Goal: Book appointment/travel/reservation

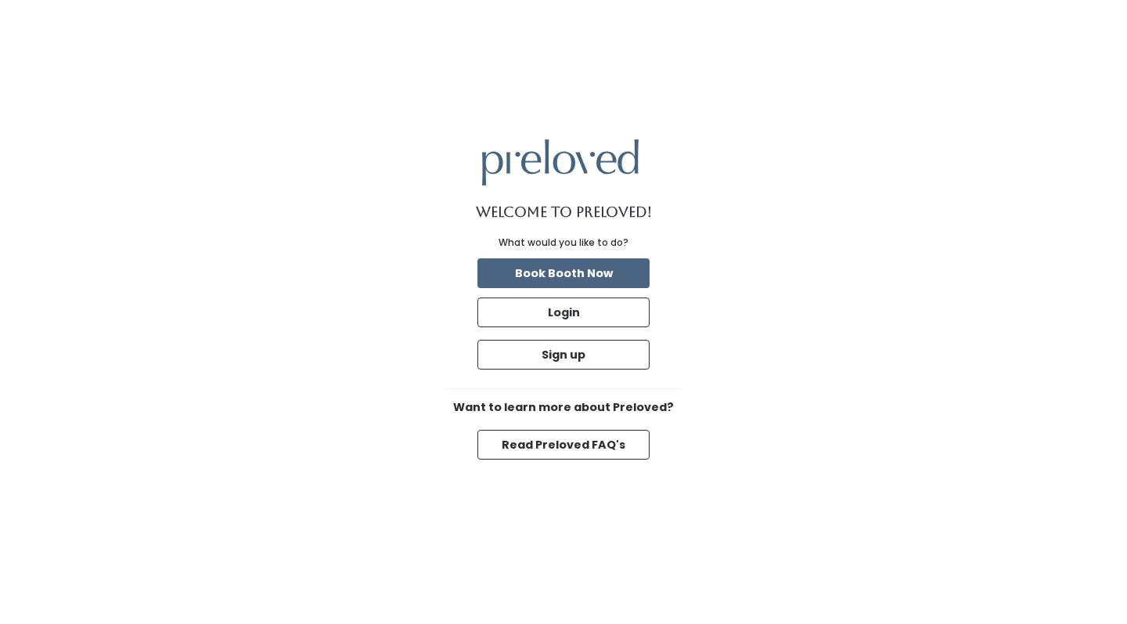
click at [591, 276] on button "Book Booth Now" at bounding box center [563, 273] width 172 height 30
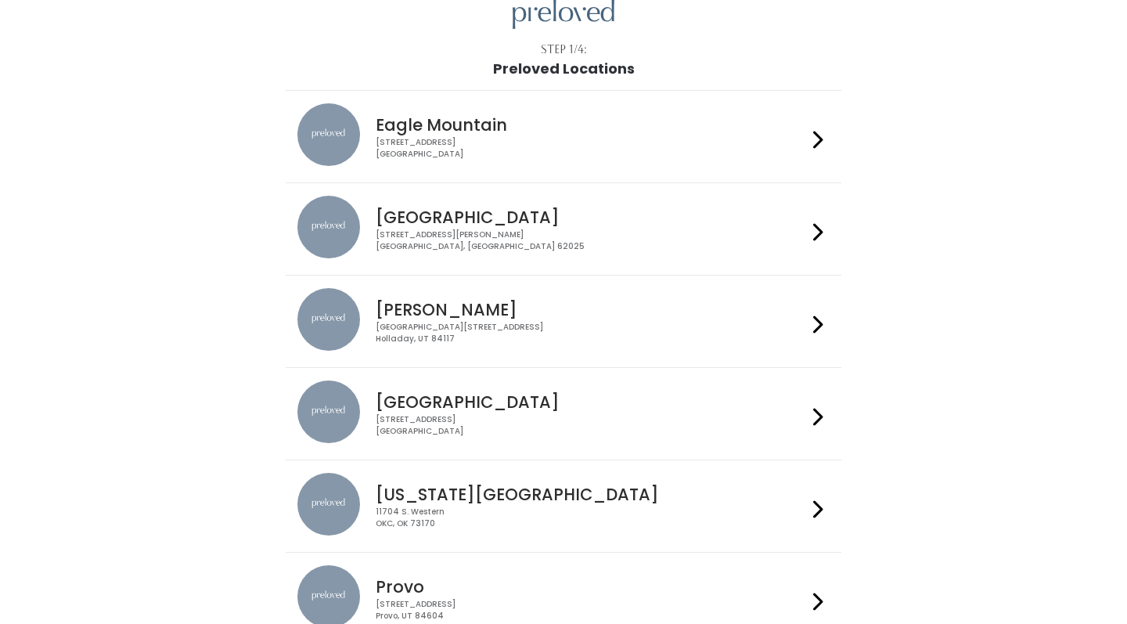
scroll to position [93, 0]
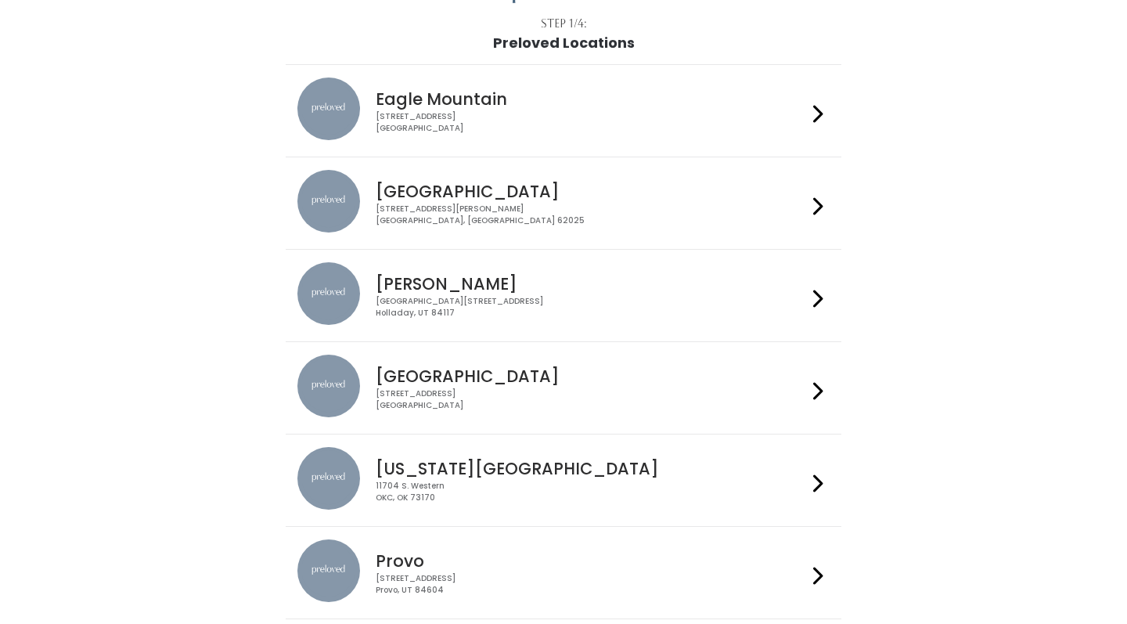
click at [491, 379] on h4 "Houston" at bounding box center [591, 376] width 430 height 18
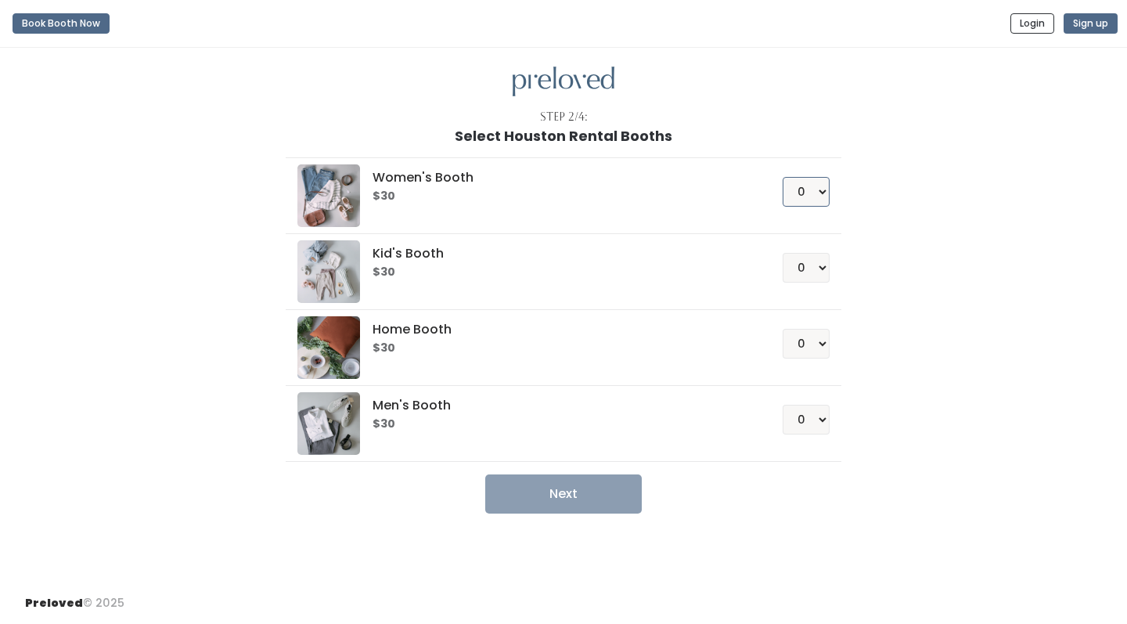
select select "1"
click at [548, 503] on button "Next" at bounding box center [563, 493] width 156 height 39
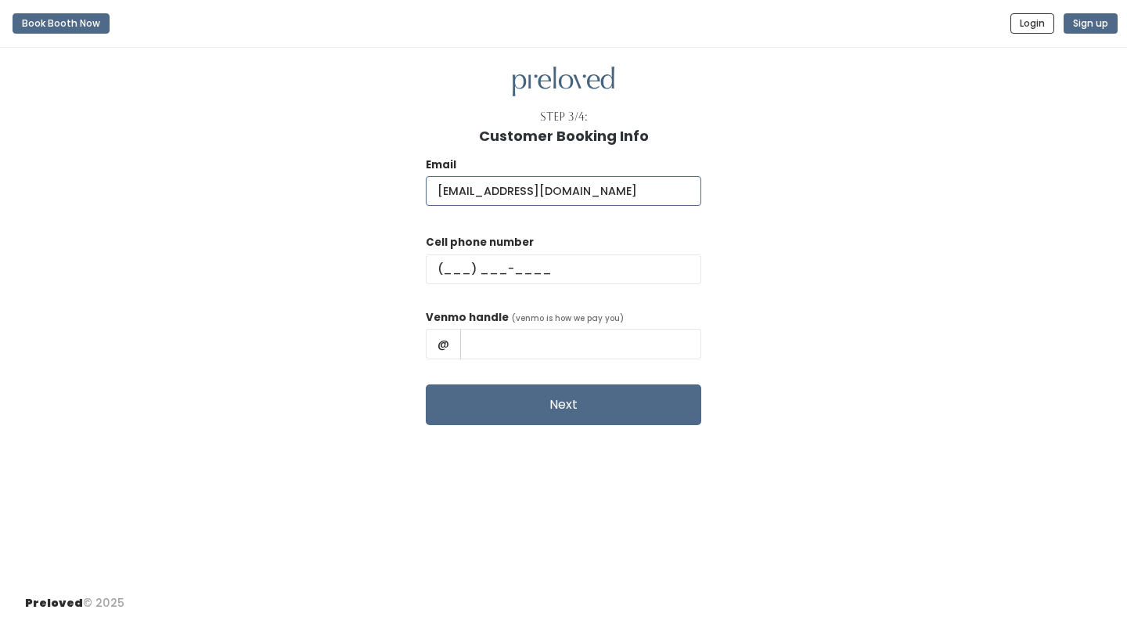
type input "[EMAIL_ADDRESS][DOMAIN_NAME]"
type input "[PHONE_NUMBER]"
click at [479, 346] on input "text" at bounding box center [580, 344] width 241 height 30
type input "K"
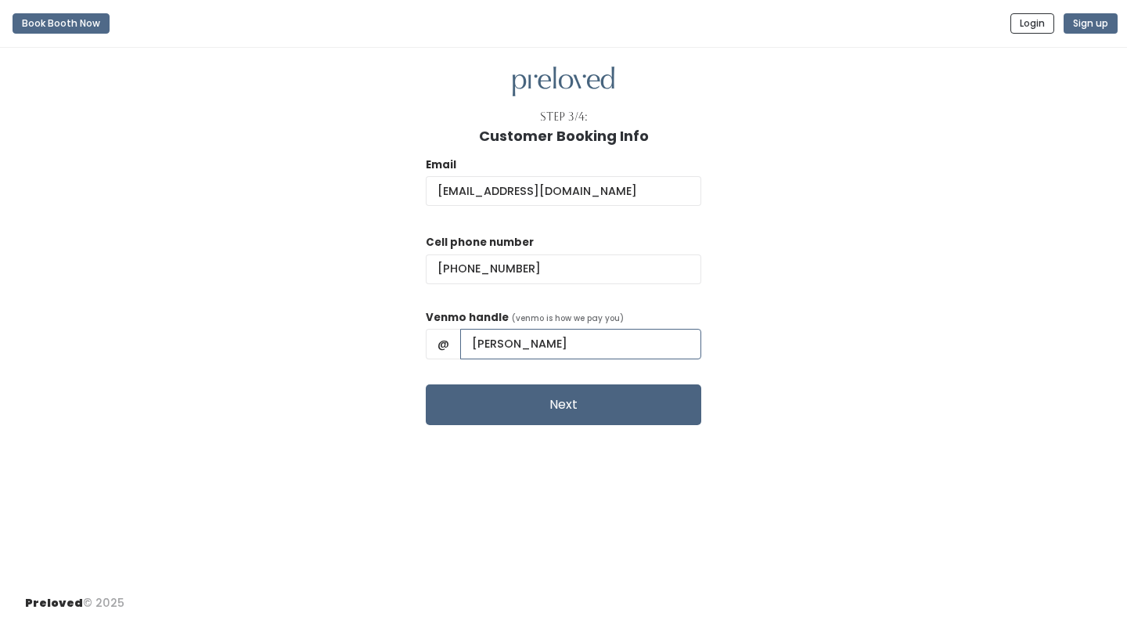
type input "[PERSON_NAME]"
click at [539, 404] on button "Next" at bounding box center [563, 404] width 275 height 41
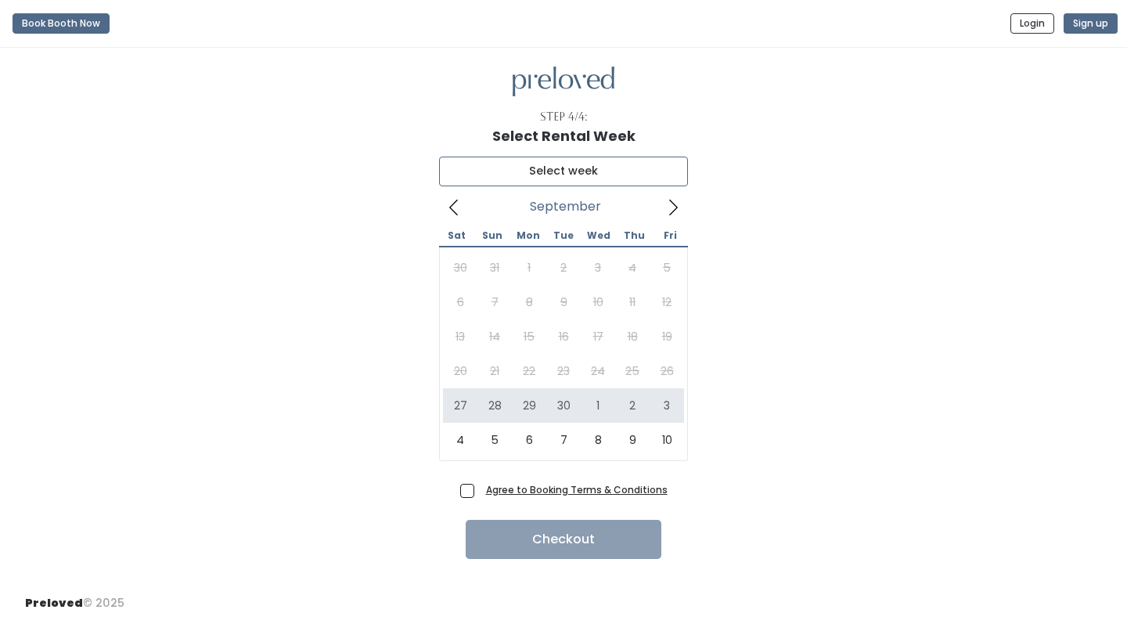
type input "[DATE] to [DATE]"
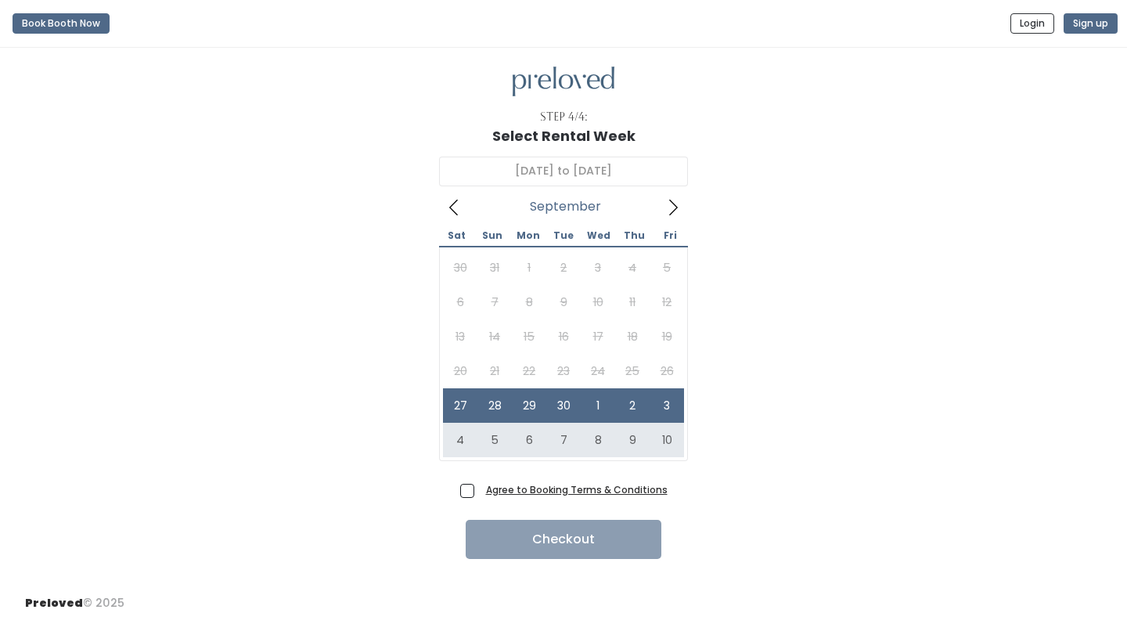
click at [480, 495] on span "Agree to Booking Terms & Conditions" at bounding box center [574, 489] width 188 height 16
click at [480, 491] on input "Agree to Booking Terms & Conditions" at bounding box center [485, 486] width 10 height 10
checkbox input "true"
click at [520, 534] on button "Checkout" at bounding box center [564, 539] width 196 height 39
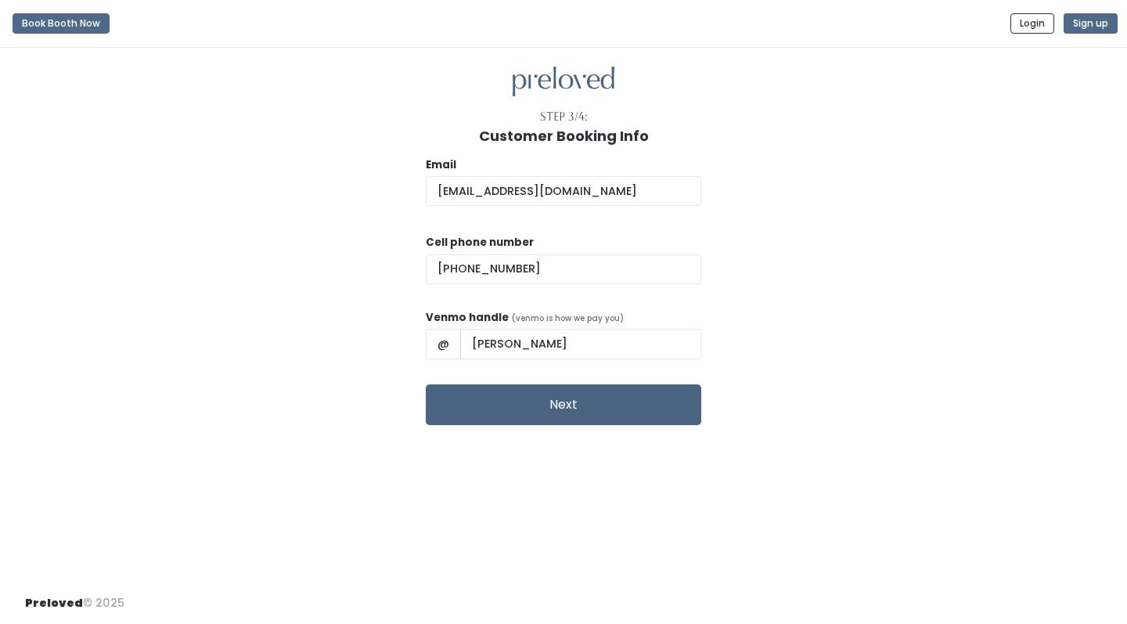
click at [544, 403] on button "Next" at bounding box center [563, 404] width 275 height 41
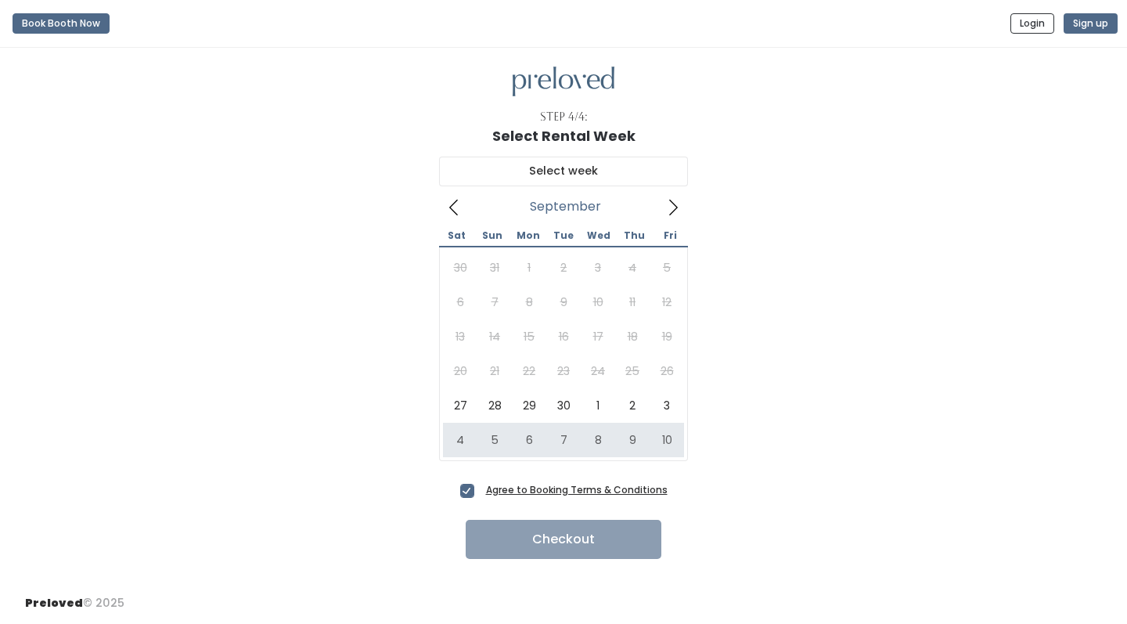
click at [543, 487] on u "Agree to Booking Terms & Conditions" at bounding box center [577, 489] width 182 height 13
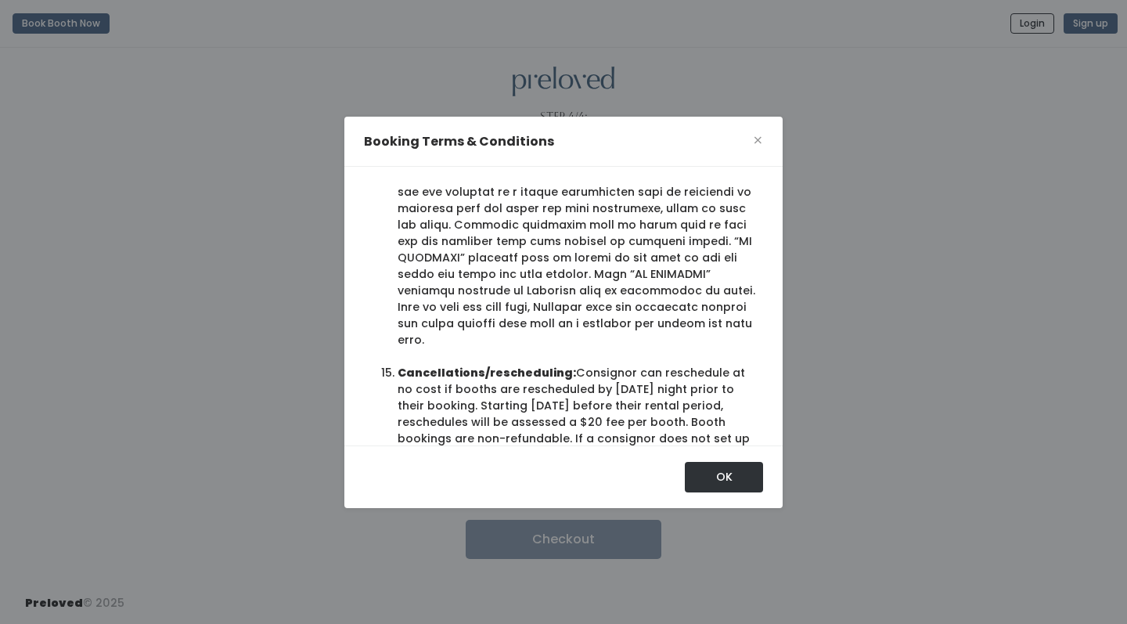
scroll to position [2614, 0]
click at [735, 482] on button "OK" at bounding box center [724, 477] width 78 height 30
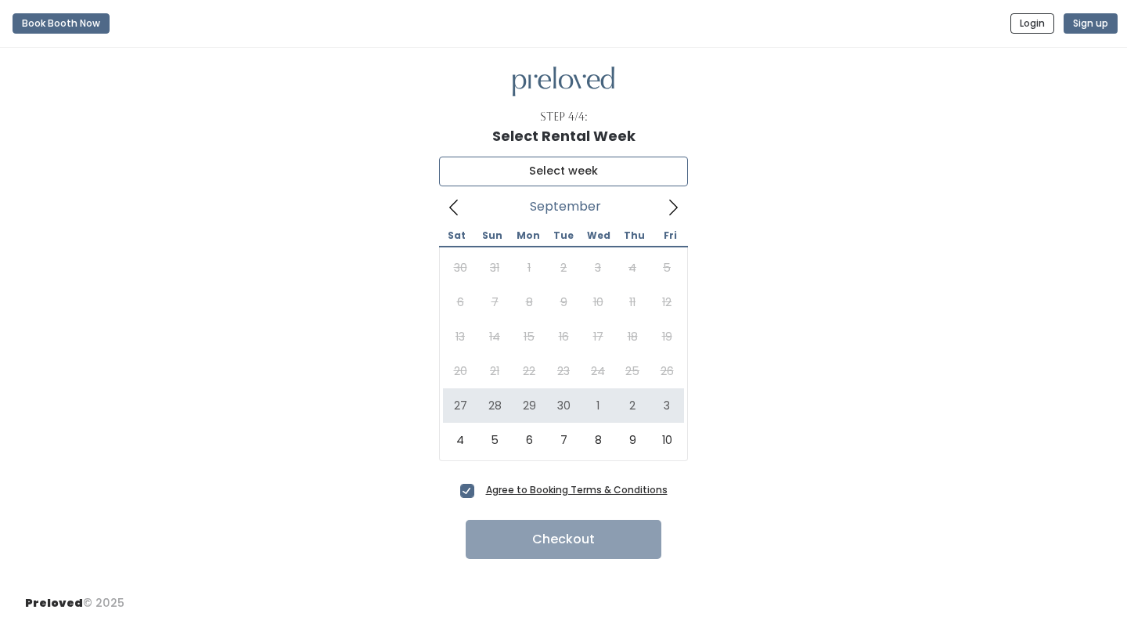
type input "September 27 to October 3"
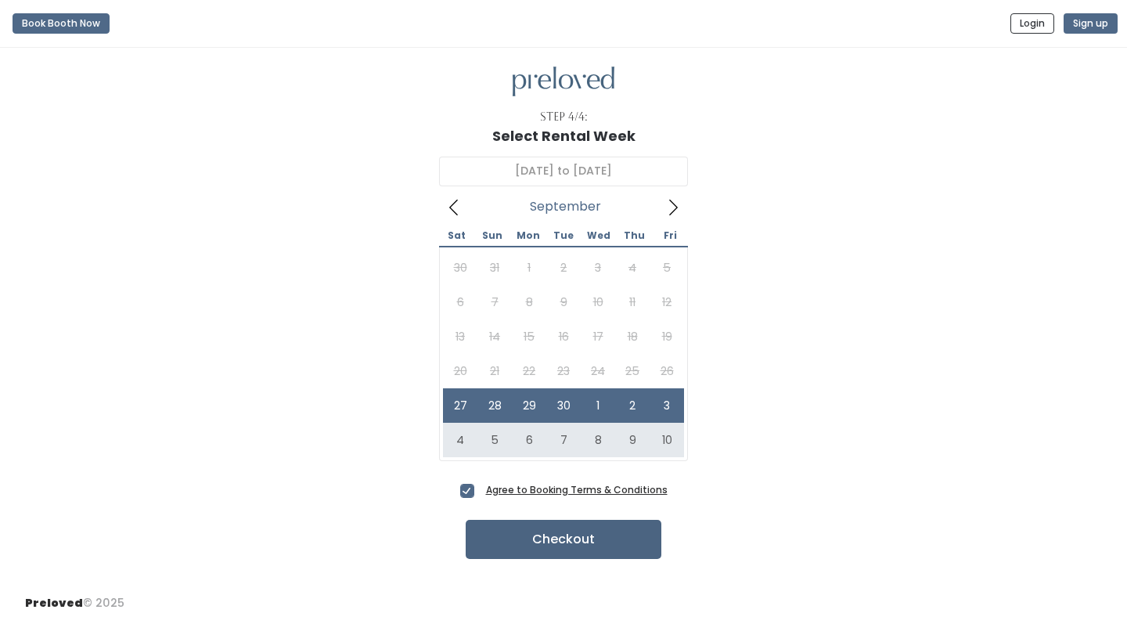
click at [573, 543] on button "Checkout" at bounding box center [564, 539] width 196 height 39
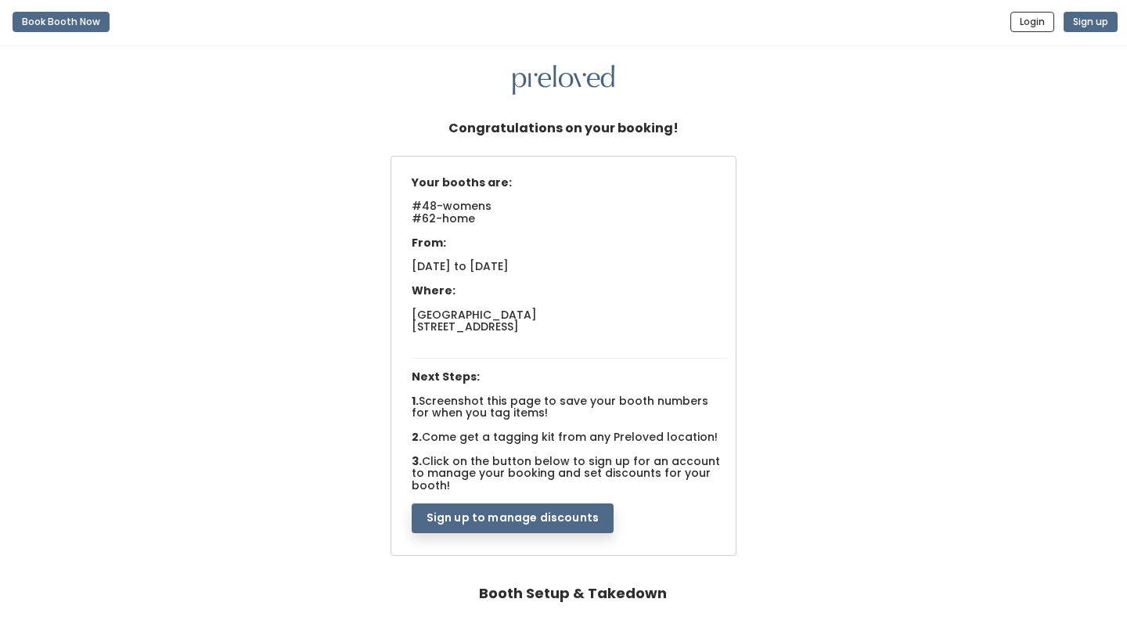
scroll to position [2, 0]
click at [456, 503] on button "Sign up to manage discounts" at bounding box center [513, 518] width 202 height 30
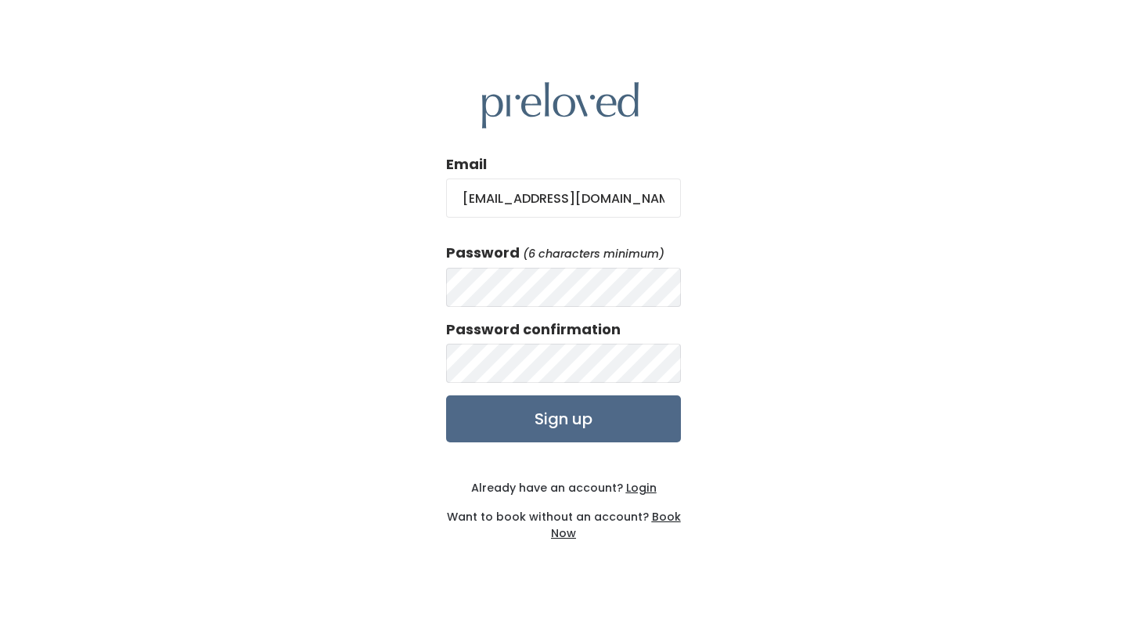
type input "krisdefalco@gmail.com"
click at [570, 413] on input "Sign up" at bounding box center [563, 418] width 235 height 47
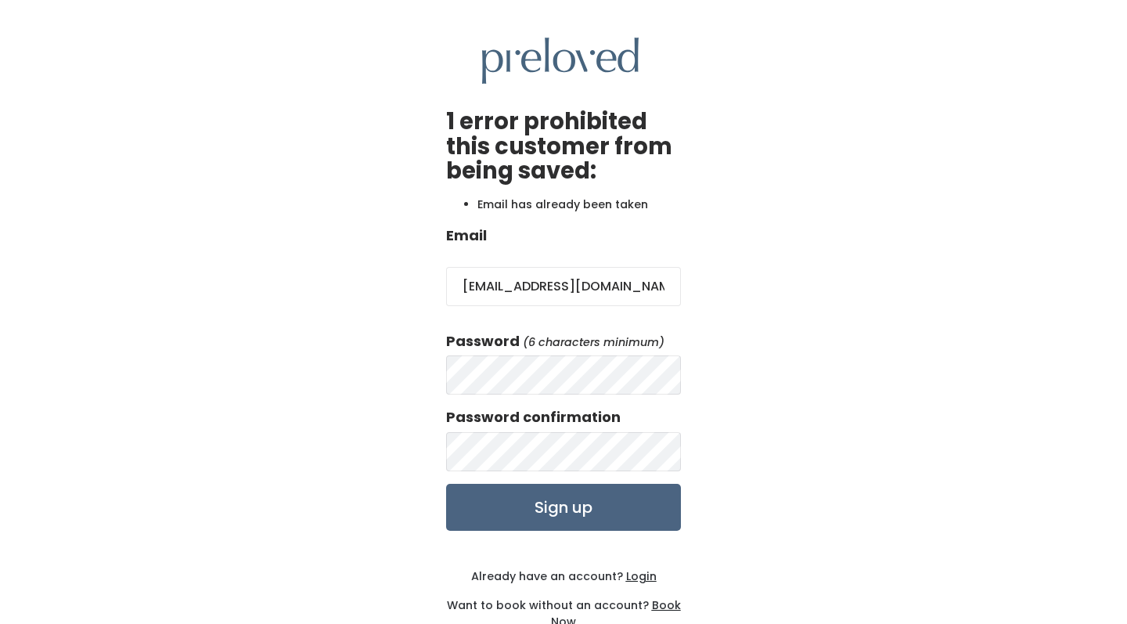
click at [574, 510] on input "Sign up" at bounding box center [563, 507] width 235 height 47
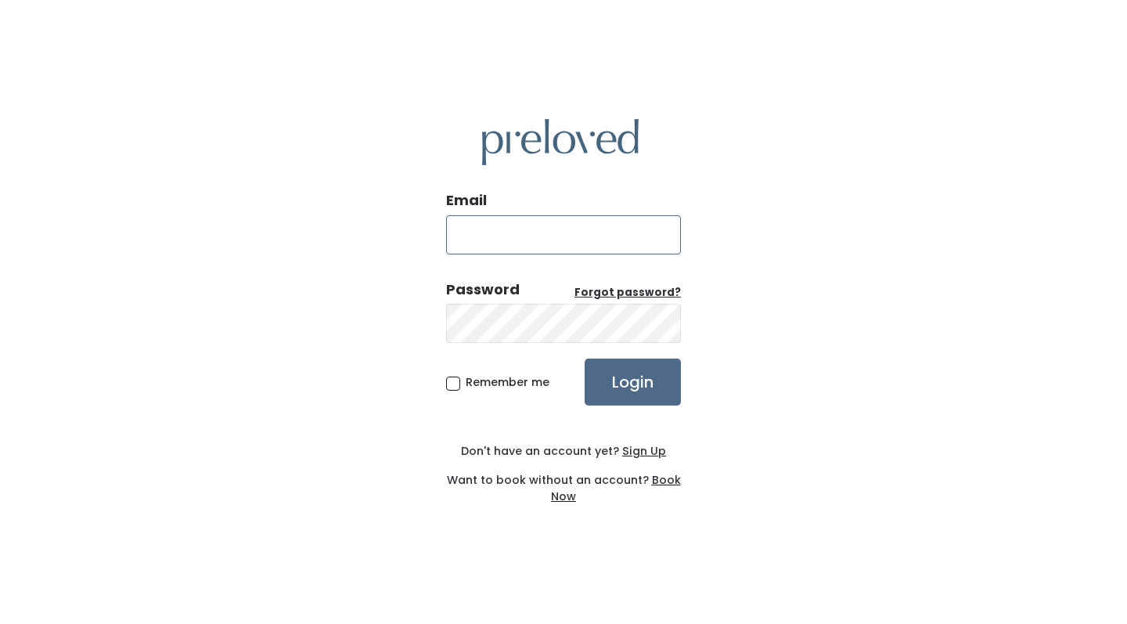
type input "[EMAIL_ADDRESS][DOMAIN_NAME]"
click at [627, 387] on input "Login" at bounding box center [632, 381] width 96 height 47
click at [690, 284] on div "Email krisdefalco@gmail.com Password Forgot password? Remember me Login Don't h…" at bounding box center [563, 312] width 1127 height 624
click at [627, 293] on u "Forgot password?" at bounding box center [627, 292] width 106 height 15
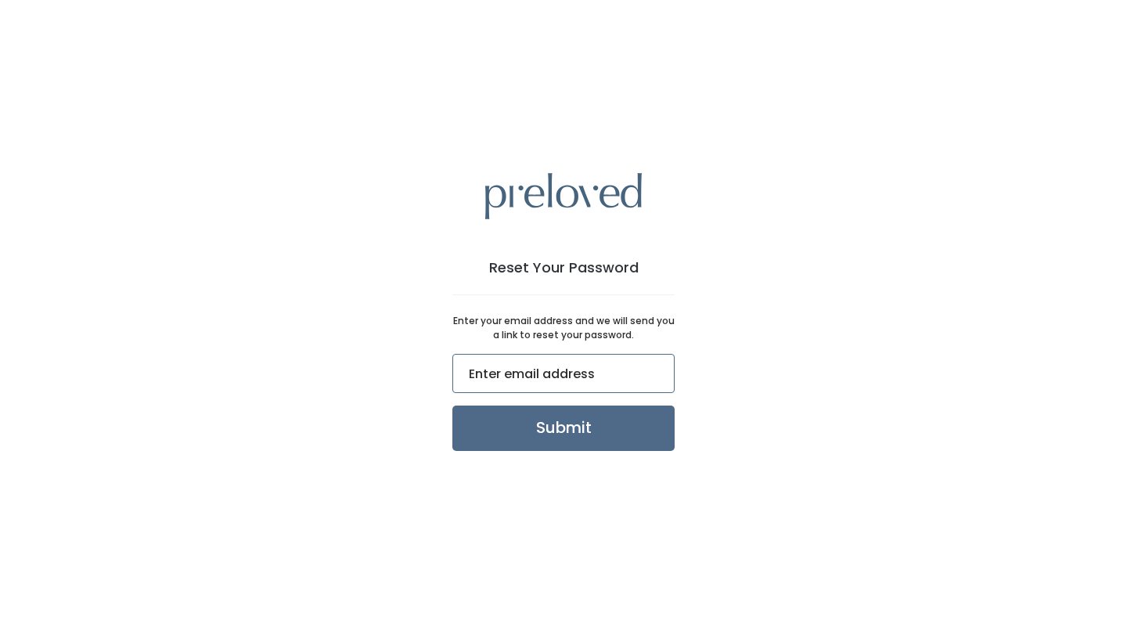
type input "[EMAIL_ADDRESS][DOMAIN_NAME]"
click at [569, 422] on input "Submit" at bounding box center [563, 427] width 222 height 45
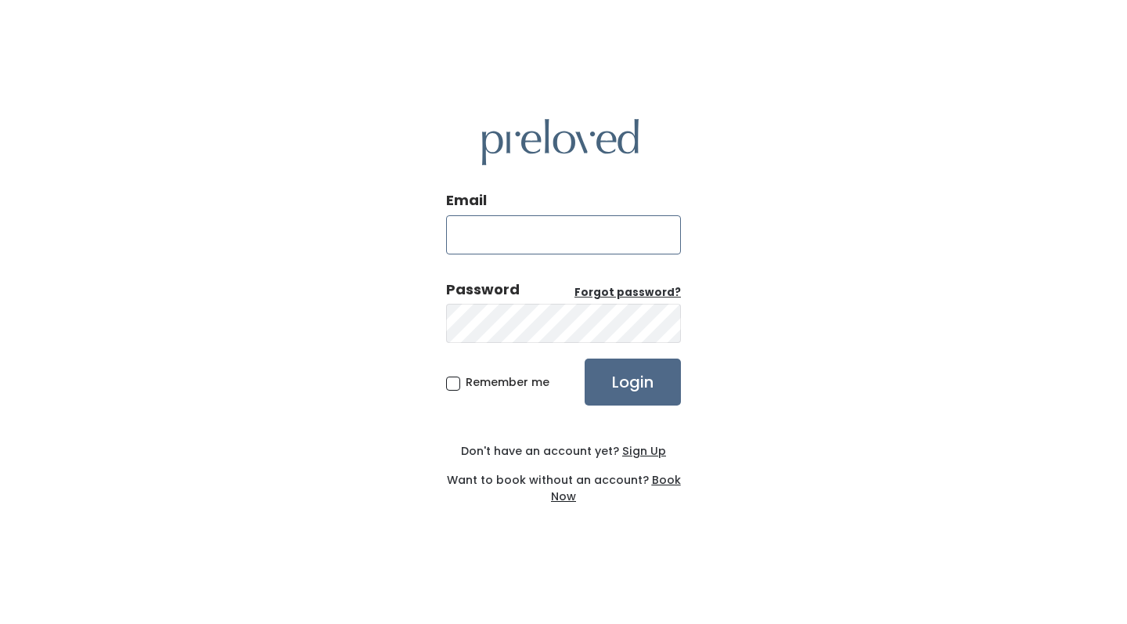
type input "[EMAIL_ADDRESS][DOMAIN_NAME]"
click at [654, 293] on u "Forgot password?" at bounding box center [627, 292] width 106 height 15
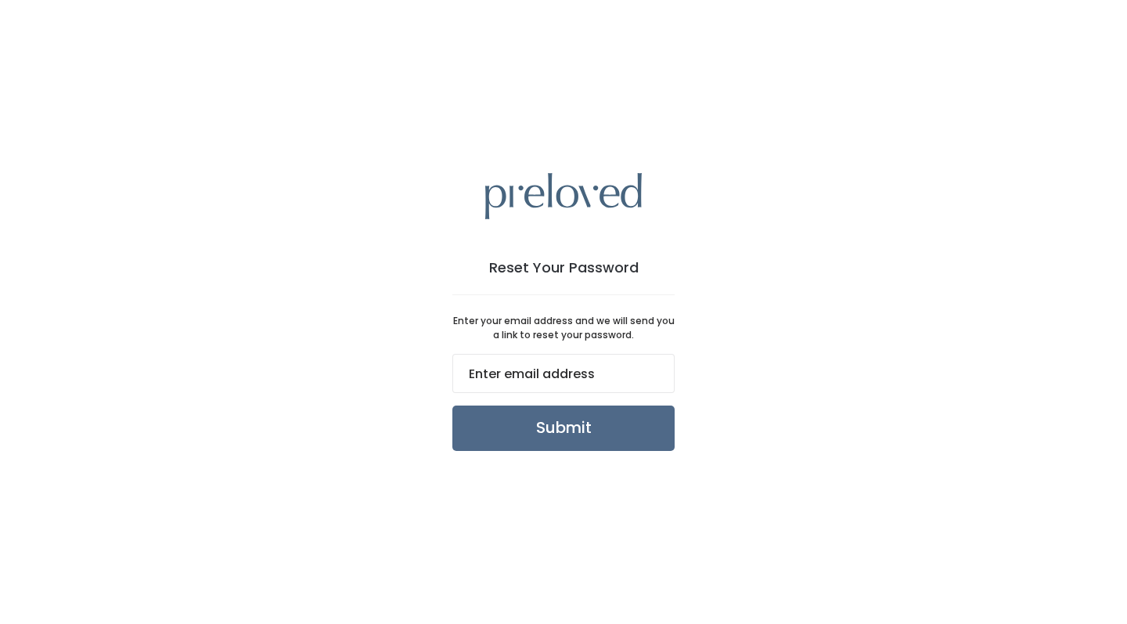
click at [727, 356] on div "Reset Your Password Enter your email address and we will send you a link to res…" at bounding box center [563, 312] width 1127 height 624
click at [544, 376] on input "email" at bounding box center [563, 373] width 222 height 39
type input "[EMAIL_ADDRESS][DOMAIN_NAME]"
click at [566, 419] on input "Submit" at bounding box center [563, 427] width 222 height 45
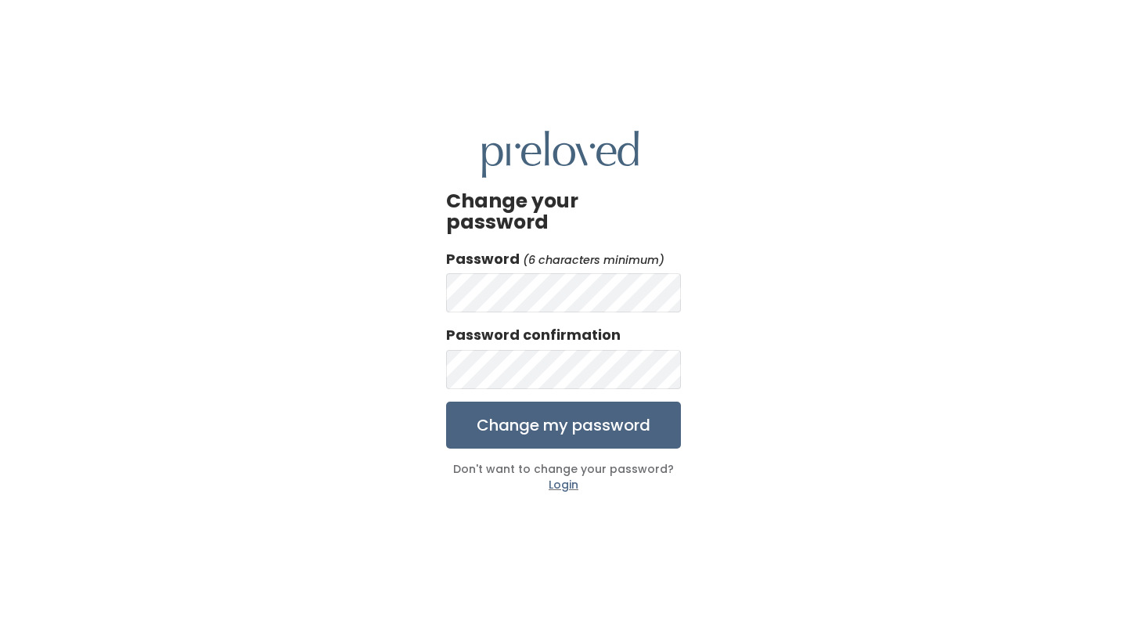
click at [581, 418] on input "Change my password" at bounding box center [563, 424] width 235 height 47
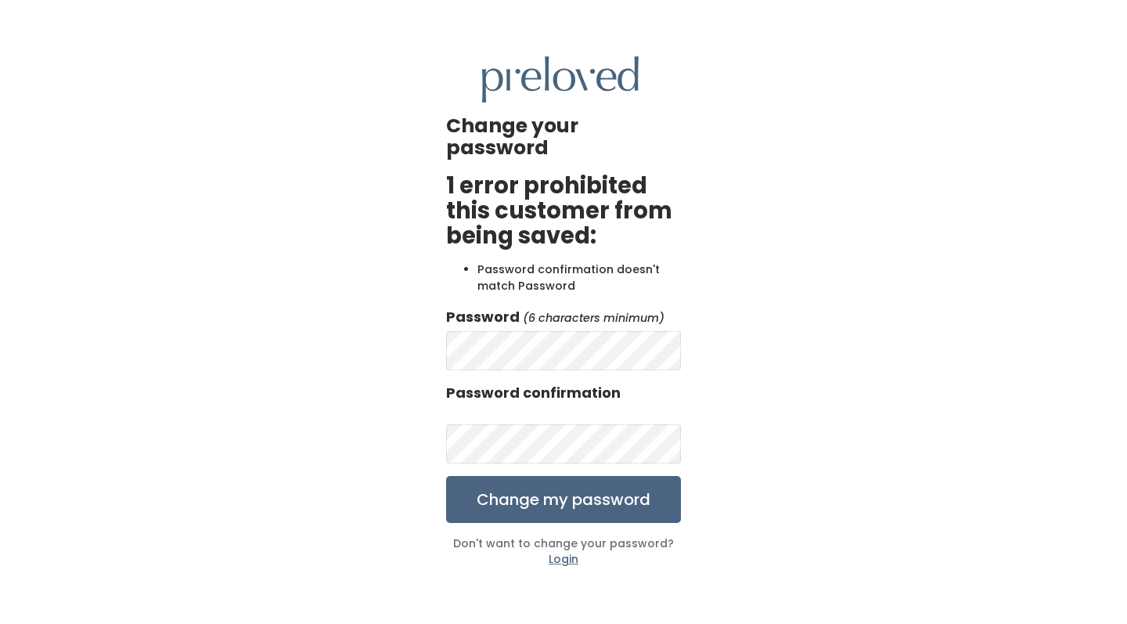
click at [539, 487] on input "Change my password" at bounding box center [563, 499] width 235 height 47
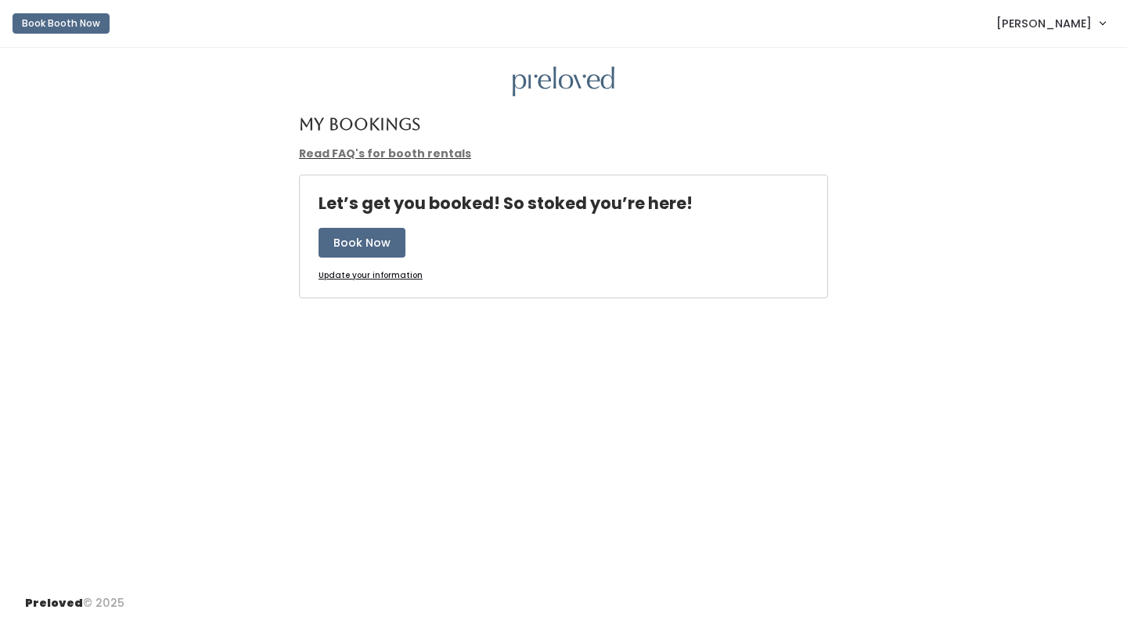
click at [1059, 17] on span "[PERSON_NAME]" at bounding box center [1043, 23] width 95 height 17
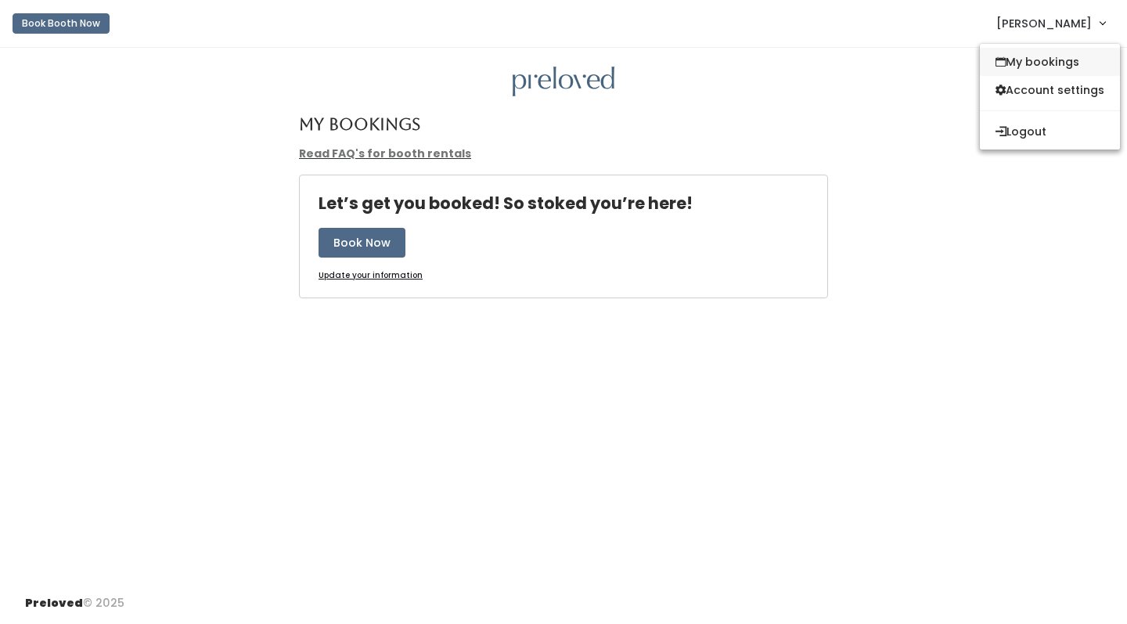
click at [1042, 54] on link "My bookings" at bounding box center [1050, 62] width 140 height 28
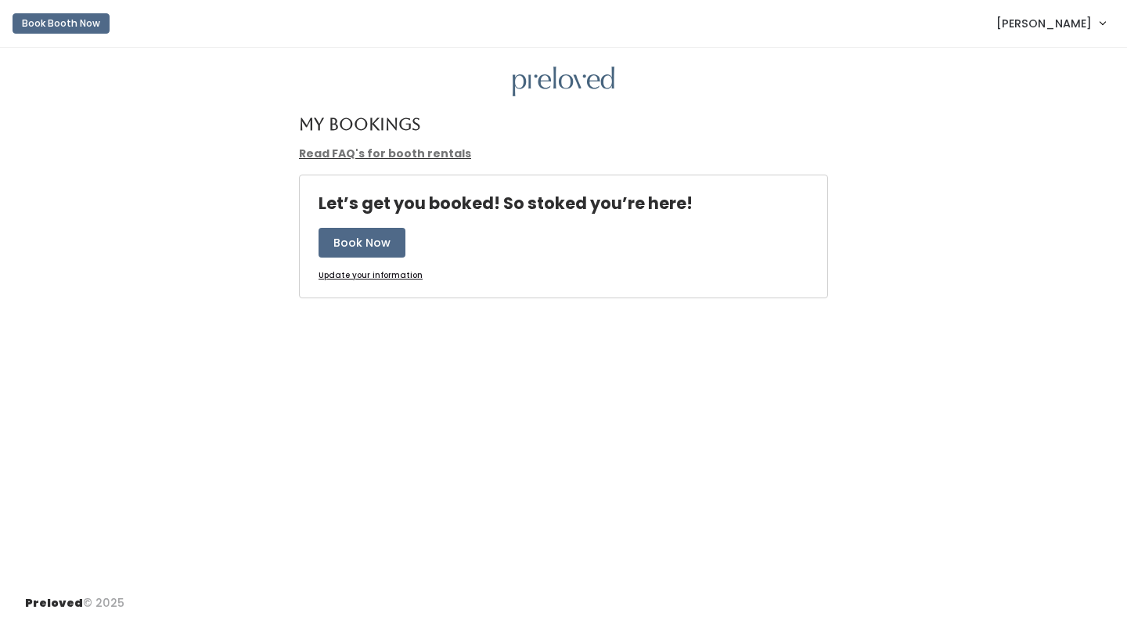
click at [1057, 27] on span "[PERSON_NAME]" at bounding box center [1043, 23] width 95 height 17
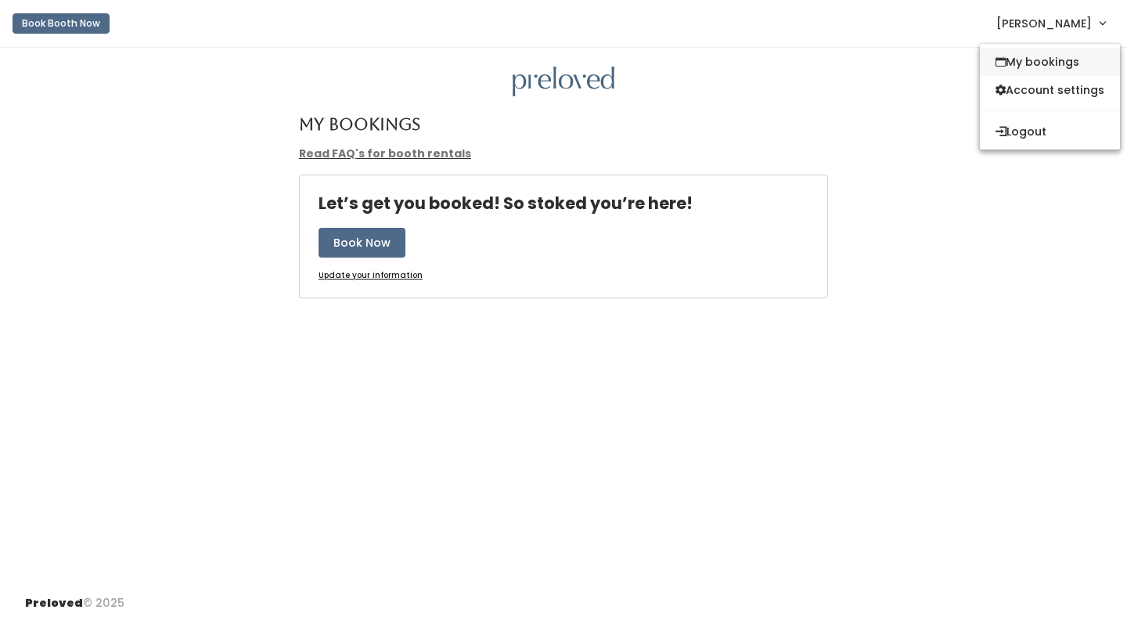
click at [1057, 57] on link "My bookings" at bounding box center [1050, 62] width 140 height 28
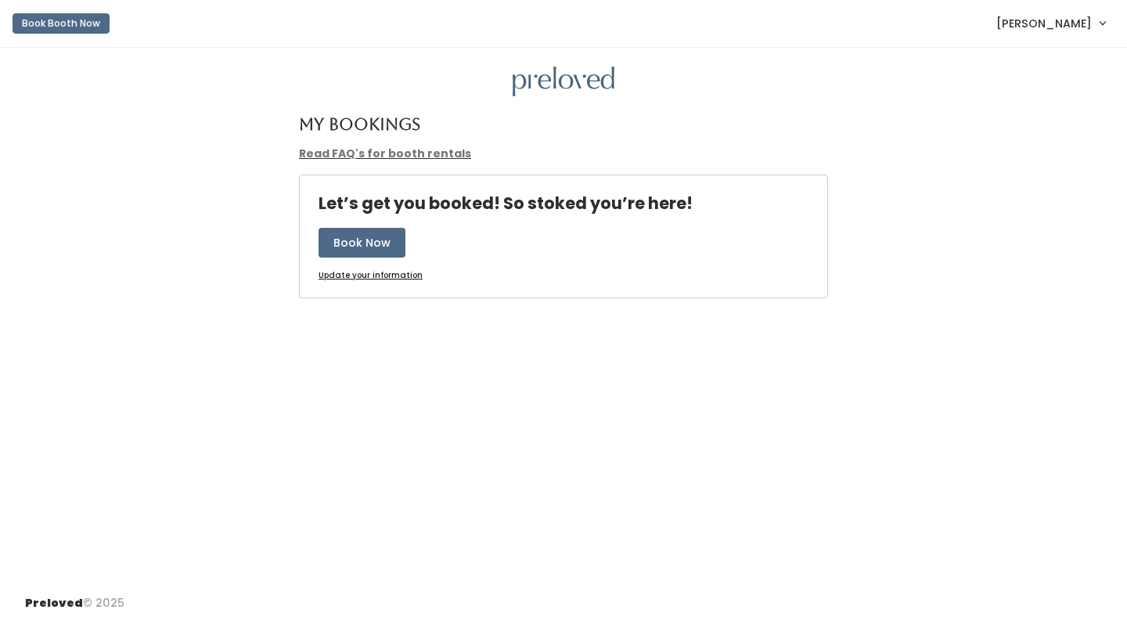
click at [1050, 26] on span "[PERSON_NAME]" at bounding box center [1043, 23] width 95 height 17
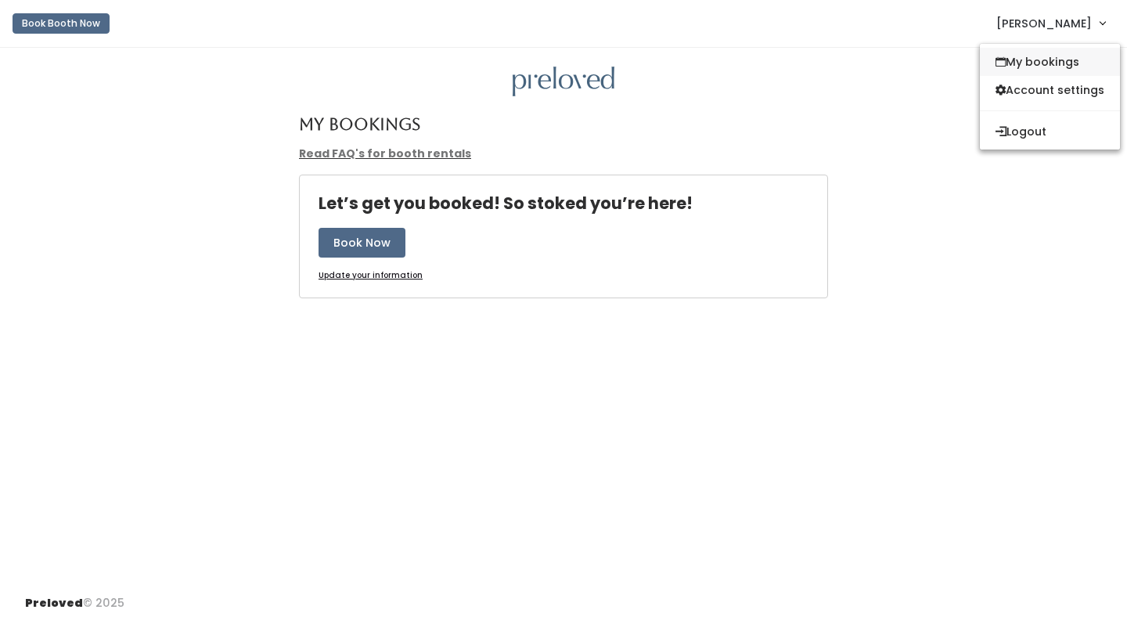
click at [1042, 65] on link "My bookings" at bounding box center [1050, 62] width 140 height 28
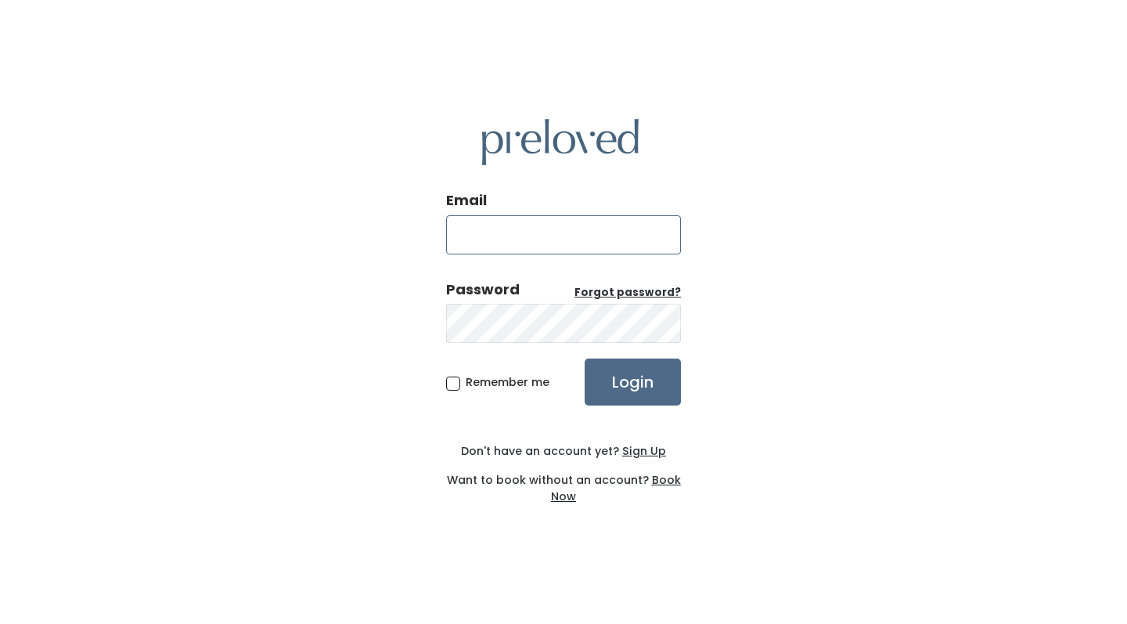
type input "[EMAIL_ADDRESS][DOMAIN_NAME]"
click at [635, 382] on input "Login" at bounding box center [632, 381] width 96 height 47
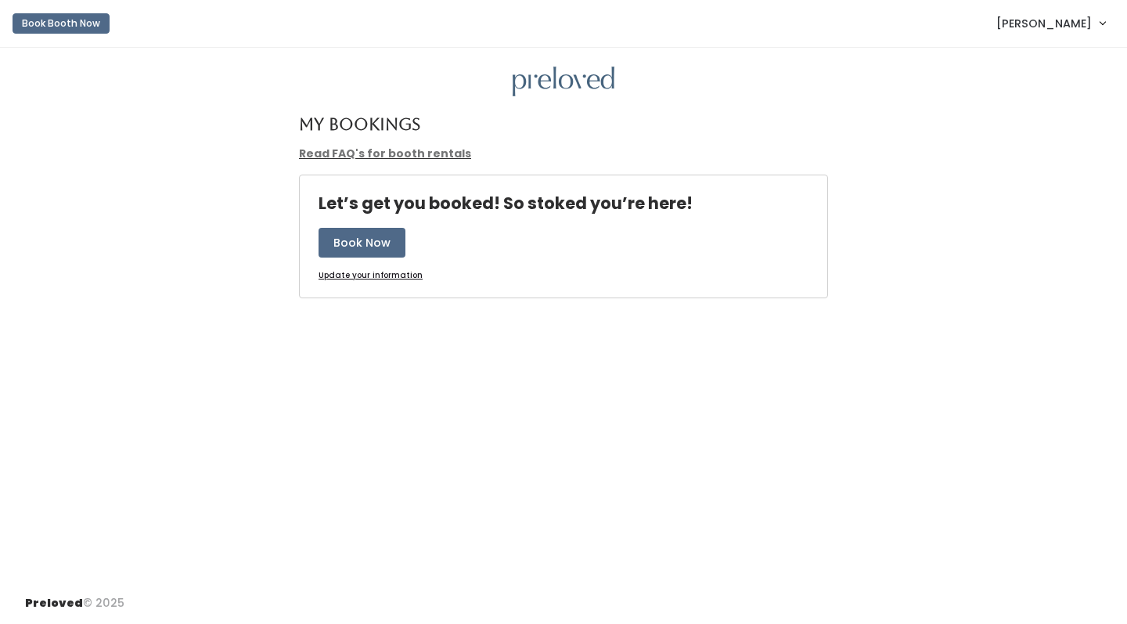
click at [1035, 21] on span "[PERSON_NAME]" at bounding box center [1043, 23] width 95 height 17
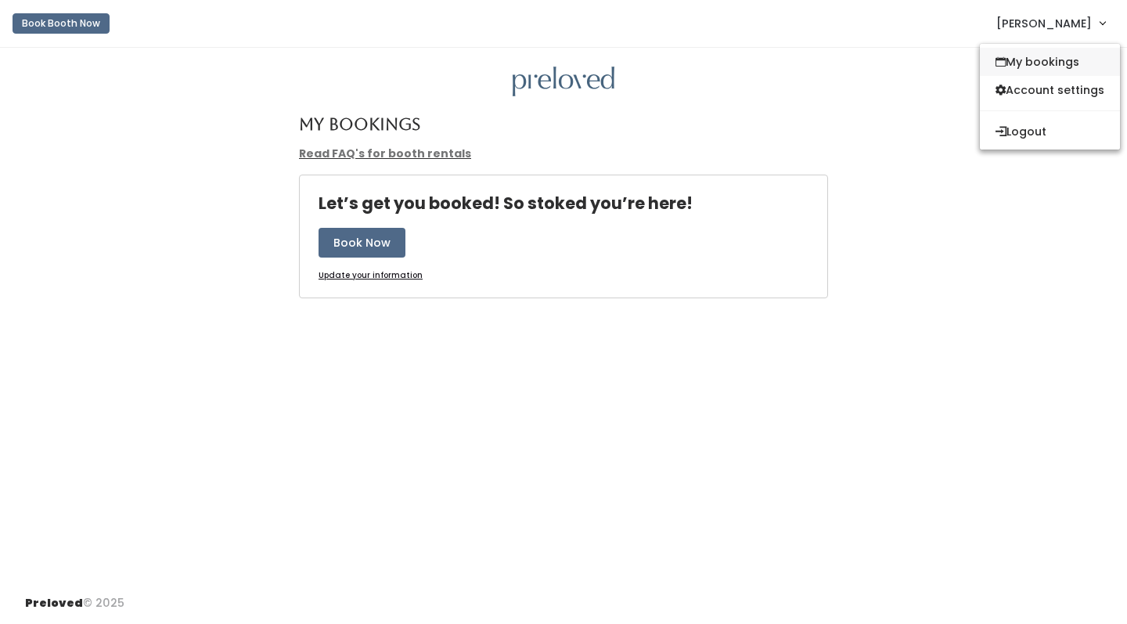
click at [1036, 61] on link "My bookings" at bounding box center [1050, 62] width 140 height 28
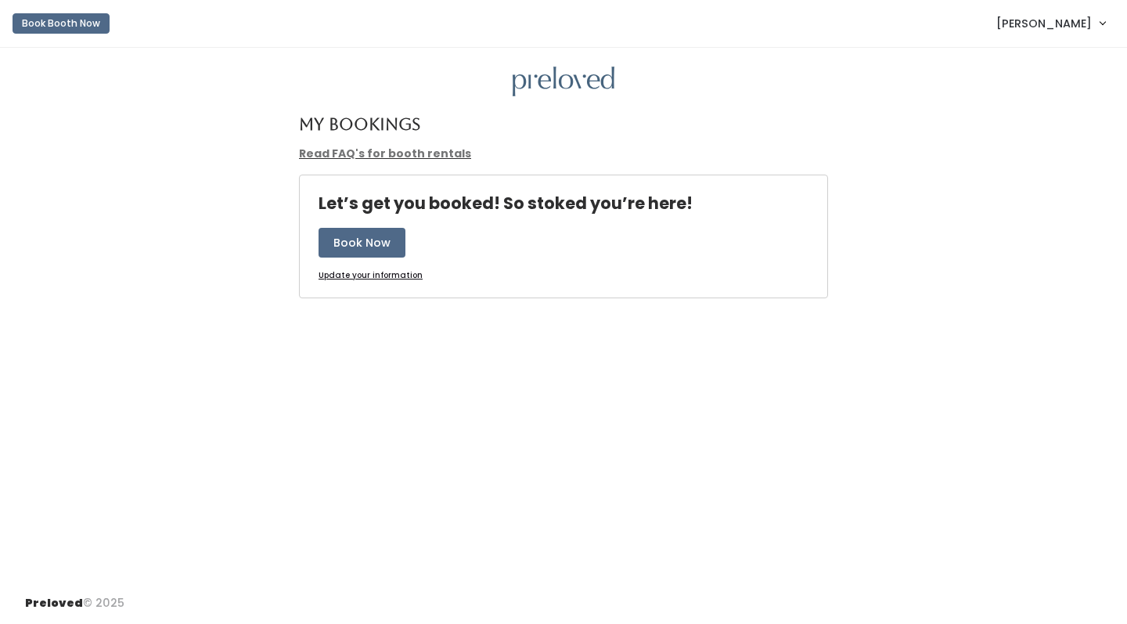
click at [415, 151] on link "Read FAQ's for booth rentals" at bounding box center [385, 154] width 172 height 16
click at [390, 239] on button "Book Now" at bounding box center [361, 243] width 87 height 30
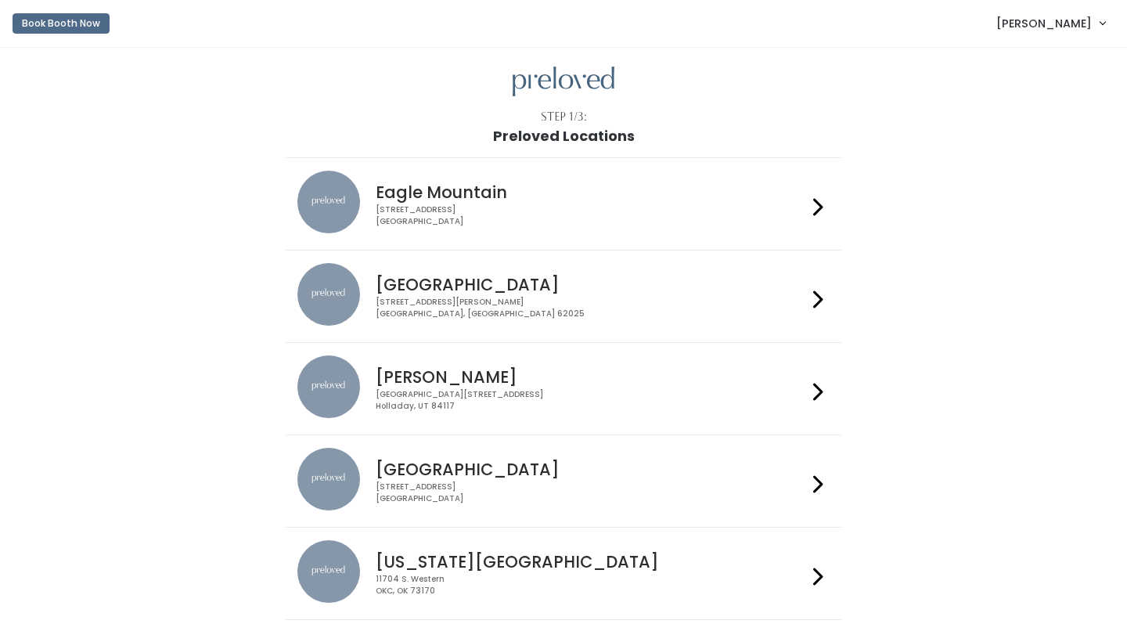
click at [484, 455] on div "[GEOGRAPHIC_DATA] [STREET_ADDRESS]" at bounding box center [587, 476] width 437 height 56
click at [1055, 22] on span "[PERSON_NAME]" at bounding box center [1043, 23] width 95 height 17
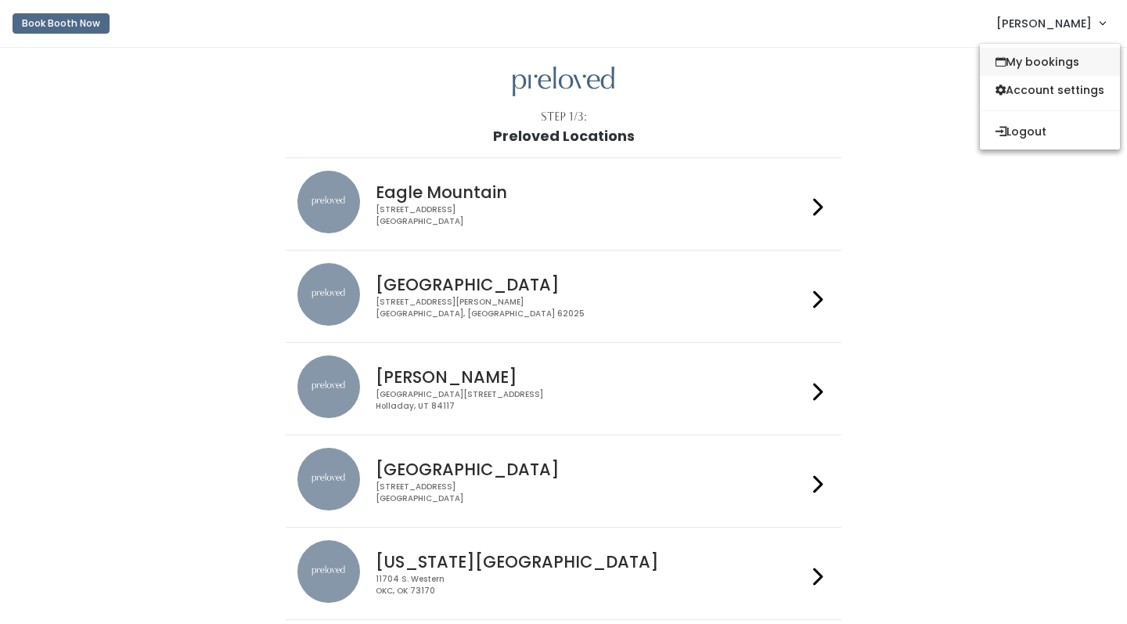
click at [1048, 61] on link "My bookings" at bounding box center [1050, 62] width 140 height 28
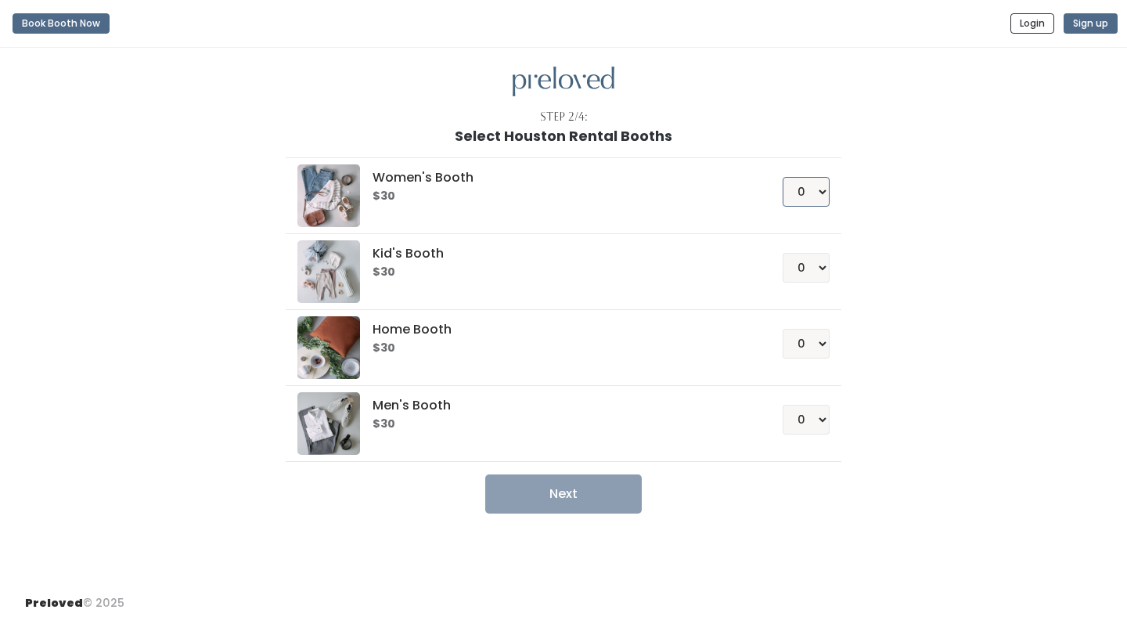
select select "1"
click at [567, 488] on button "Next" at bounding box center [563, 493] width 156 height 39
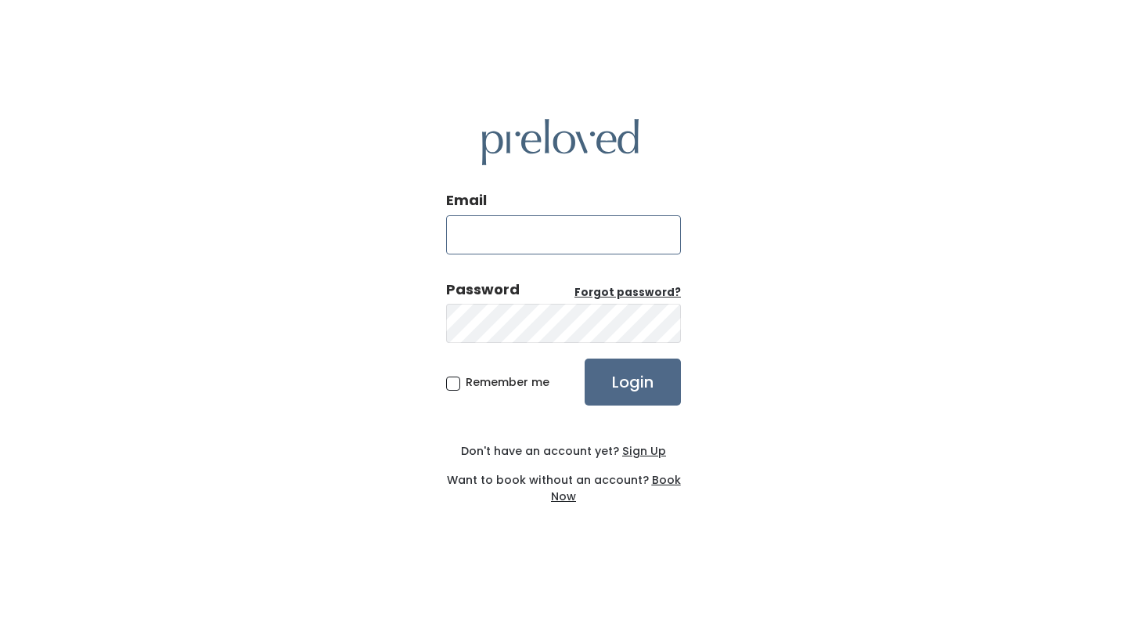
type input "krisdefalco@gmail.com"
click at [649, 383] on input "Login" at bounding box center [632, 381] width 96 height 47
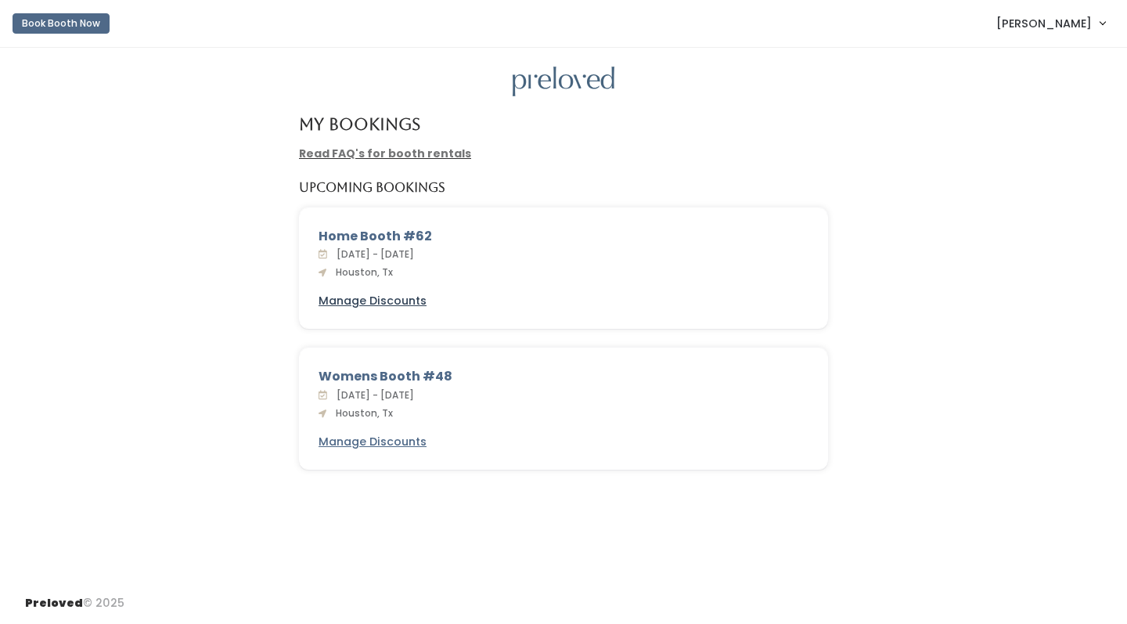
click at [401, 298] on u "Manage Discounts" at bounding box center [372, 301] width 108 height 16
